Goal: Task Accomplishment & Management: Complete application form

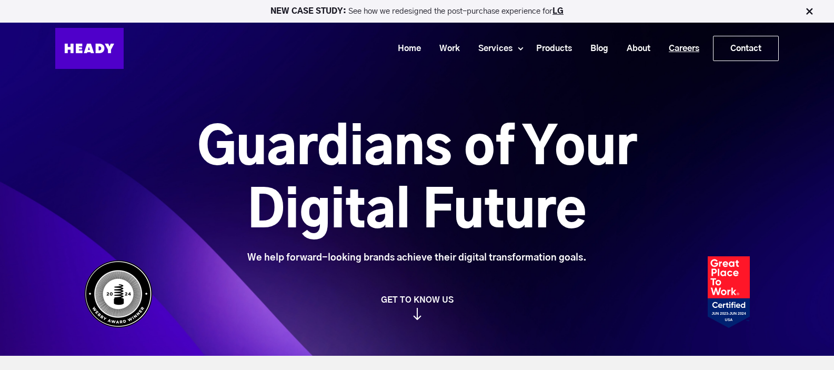
click at [671, 46] on link "Careers" at bounding box center [680, 48] width 49 height 19
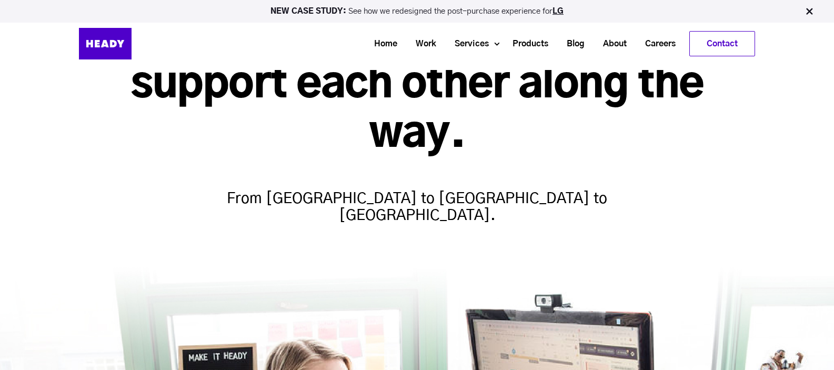
scroll to position [332, 0]
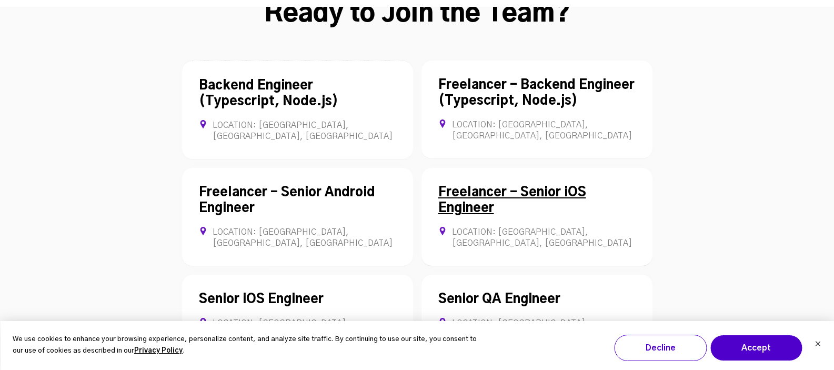
scroll to position [2946, 0]
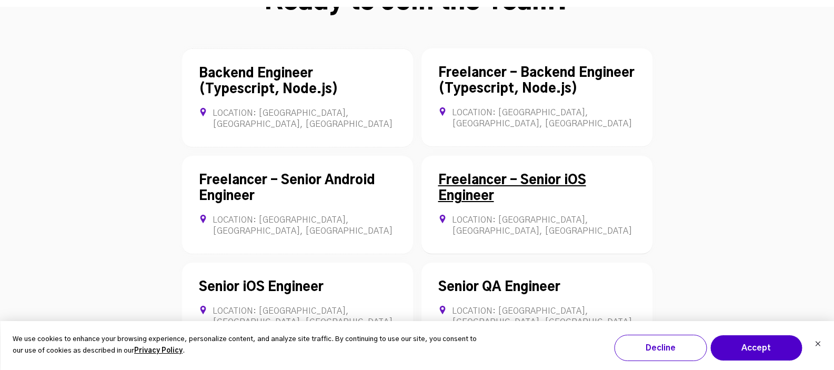
click at [461, 156] on div "Freelancer - Senior iOS Engineer Location: [GEOGRAPHIC_DATA], [GEOGRAPHIC_DATA]…" at bounding box center [537, 205] width 231 height 98
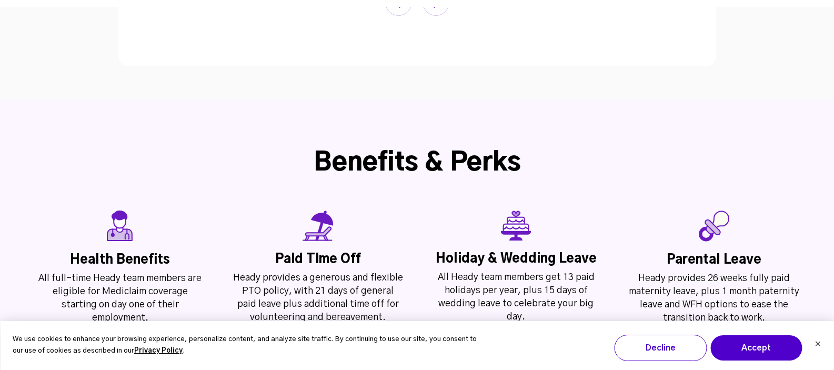
scroll to position [2579, 0]
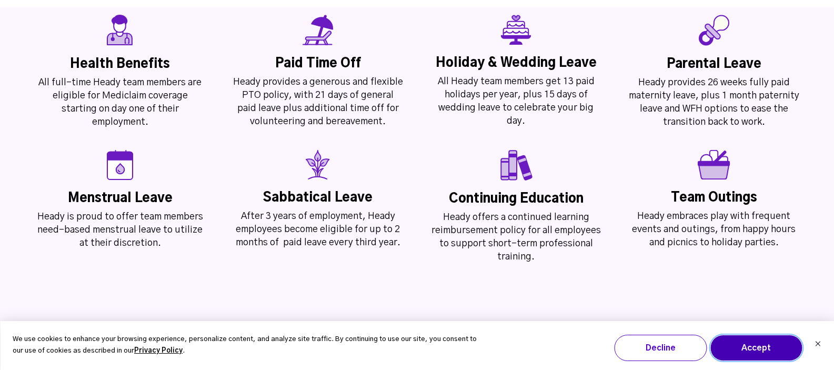
click at [758, 347] on button "Accept" at bounding box center [756, 348] width 93 height 26
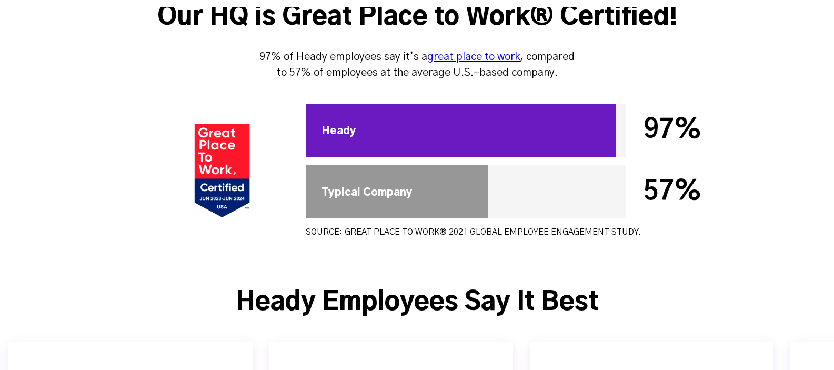
scroll to position [3924, 0]
